Goal: Find specific page/section: Find specific page/section

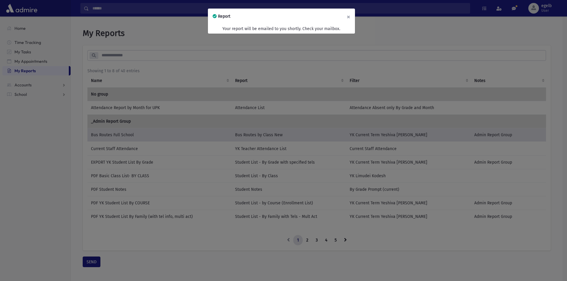
click at [350, 17] on button "×" at bounding box center [348, 17] width 13 height 17
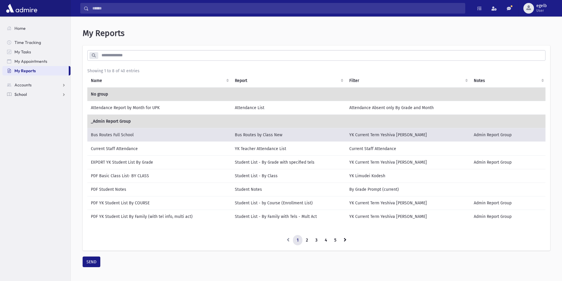
click at [32, 95] on link "School" at bounding box center [36, 94] width 68 height 9
click at [32, 103] on span "Students" at bounding box center [26, 103] width 16 height 5
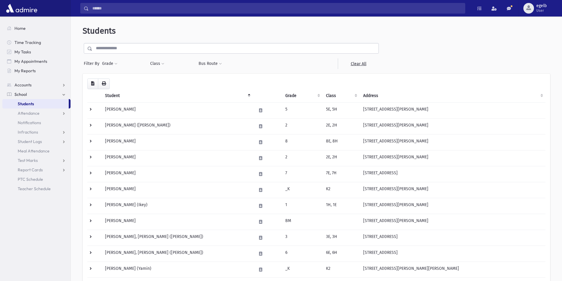
click at [114, 50] on input "text" at bounding box center [235, 48] width 286 height 11
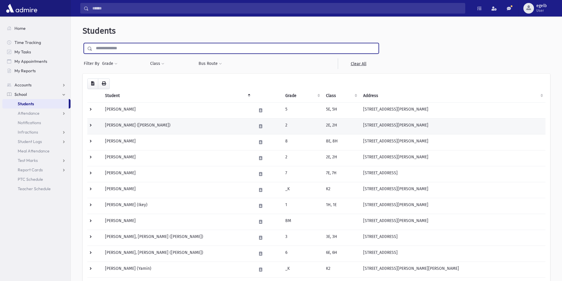
type input "********"
click at [83, 43] on input "submit" at bounding box center [91, 47] width 17 height 8
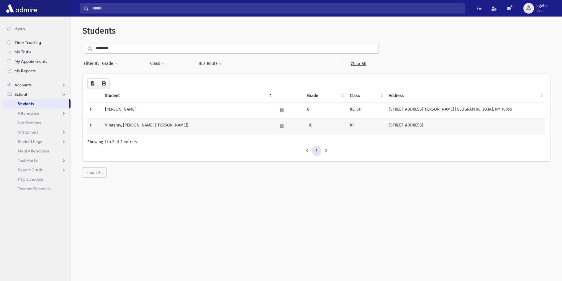
click at [167, 125] on td "Vinagray, Mordechai Avraham (Mordy)" at bounding box center [188, 126] width 173 height 16
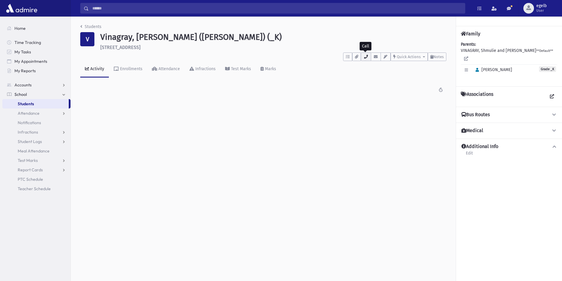
click at [366, 55] on icon "button" at bounding box center [366, 57] width 5 height 4
